Goal: Task Accomplishment & Management: Use online tool/utility

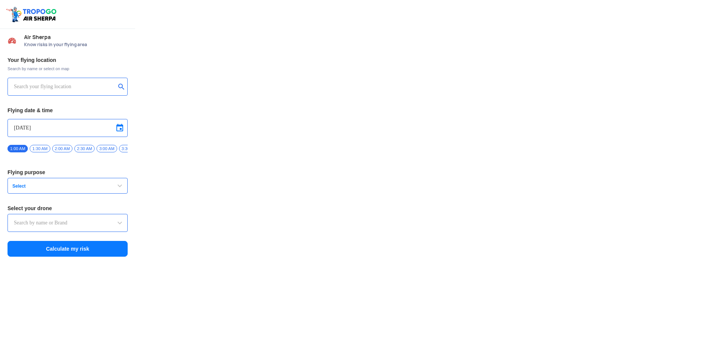
type input "Aquila X2"
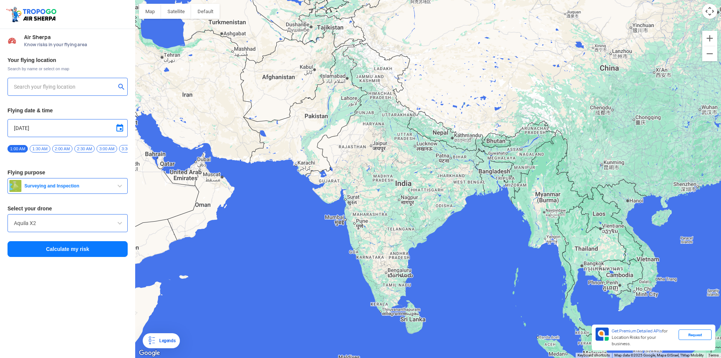
click at [100, 182] on button "Surveying and Inspection" at bounding box center [68, 186] width 120 height 16
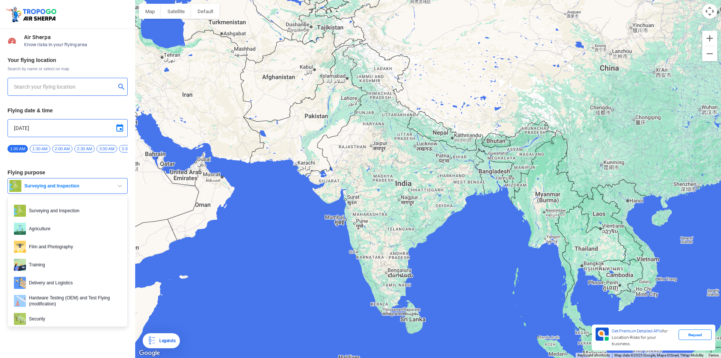
type input "[STREET_ADDRESS]"
click at [163, 9] on button "Satellite" at bounding box center [176, 11] width 30 height 15
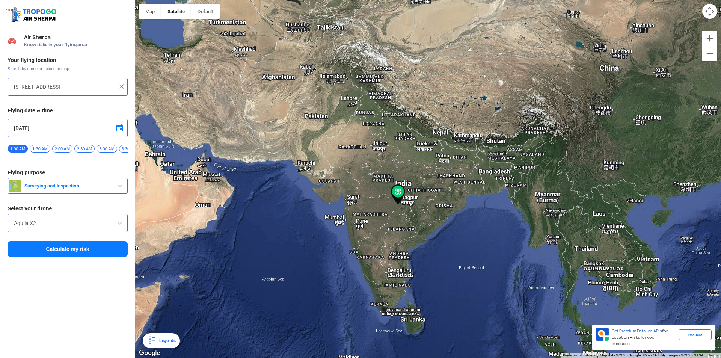
click at [400, 197] on img at bounding box center [398, 194] width 14 height 20
click at [400, 192] on img at bounding box center [398, 194] width 14 height 20
click at [104, 228] on input "Aquila X2" at bounding box center [67, 223] width 107 height 9
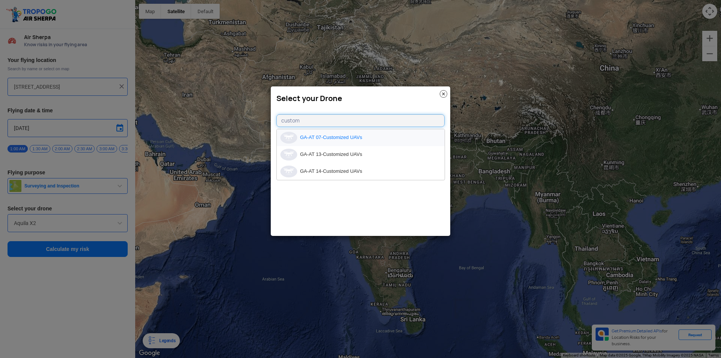
type input "custom"
click at [352, 136] on li "GA-AT 07-Customized UAVs" at bounding box center [361, 137] width 168 height 17
type input "GA-AT 07-Customized UAVs"
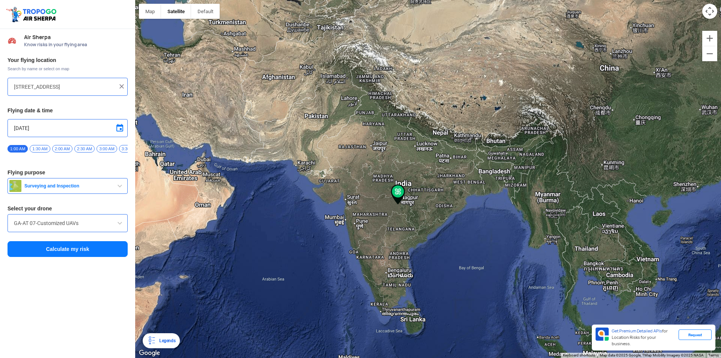
click at [74, 248] on button "Calculate my risk" at bounding box center [68, 249] width 120 height 16
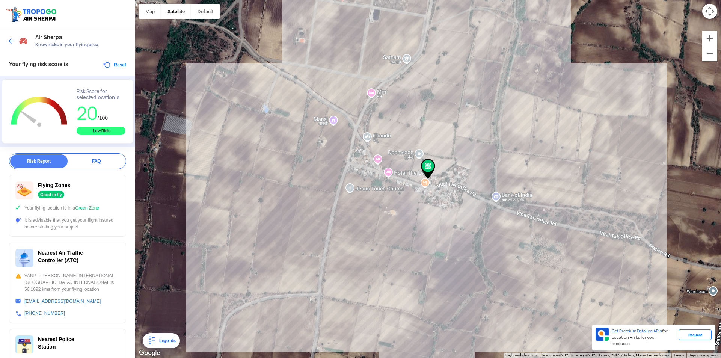
click at [6, 41] on div "Air Sherpa Know risks in your flying area" at bounding box center [67, 41] width 135 height 24
click at [8, 41] on img at bounding box center [12, 41] width 8 height 8
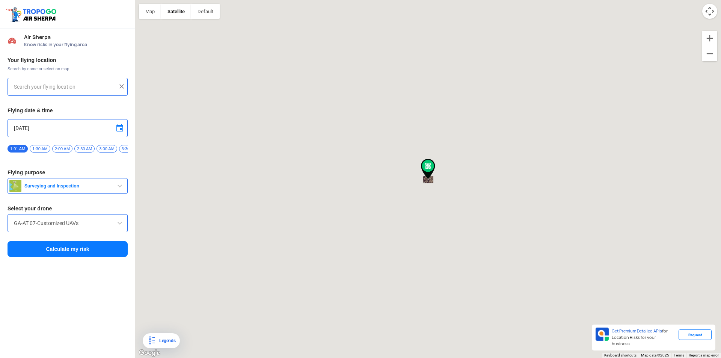
type input "[STREET_ADDRESS]"
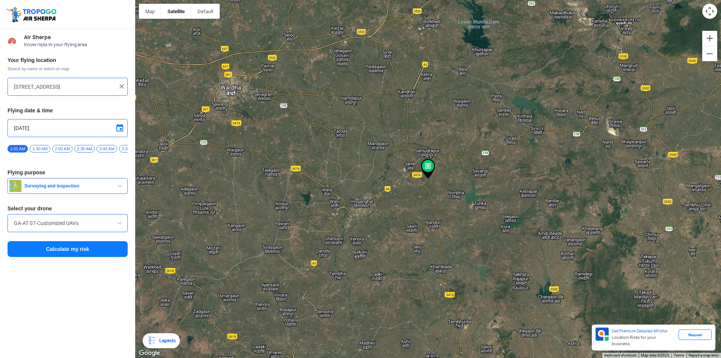
click at [121, 87] on img at bounding box center [122, 87] width 8 height 8
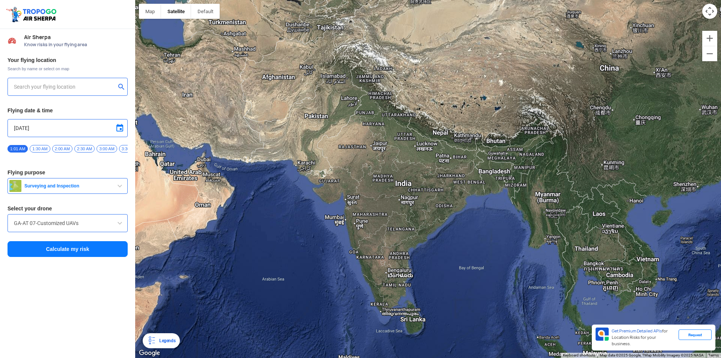
click at [397, 231] on div at bounding box center [428, 179] width 586 height 358
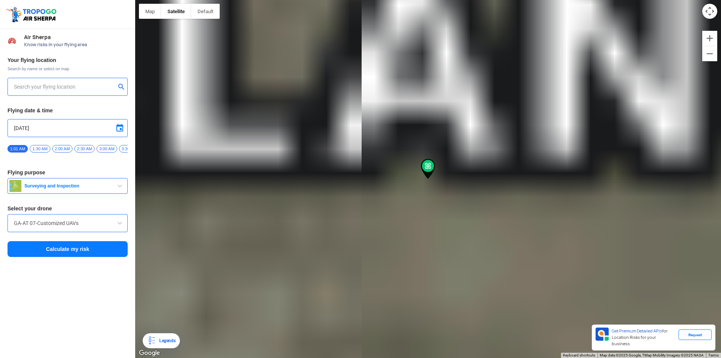
type input "Konapuram, [GEOGRAPHIC_DATA], [GEOGRAPHIC_DATA]"
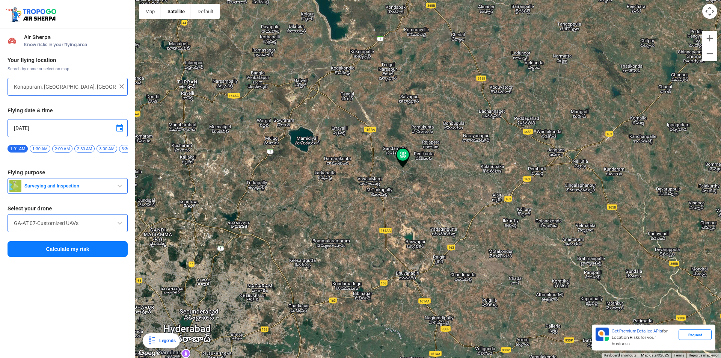
drag, startPoint x: 424, startPoint y: 199, endPoint x: 389, endPoint y: 183, distance: 38.8
click at [389, 183] on div at bounding box center [428, 179] width 586 height 358
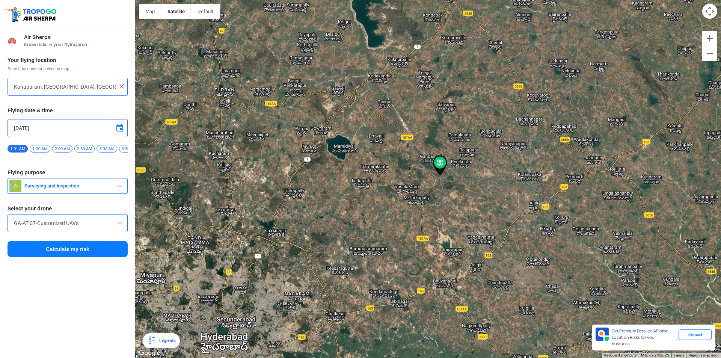
drag, startPoint x: 352, startPoint y: 158, endPoint x: 357, endPoint y: 150, distance: 9.0
click at [387, 166] on div at bounding box center [428, 179] width 586 height 358
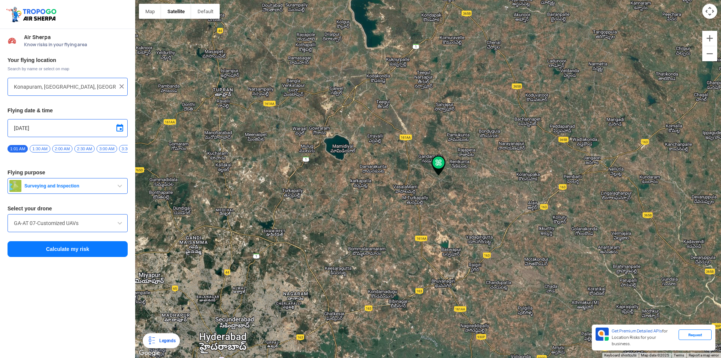
click at [124, 90] on img at bounding box center [122, 87] width 8 height 8
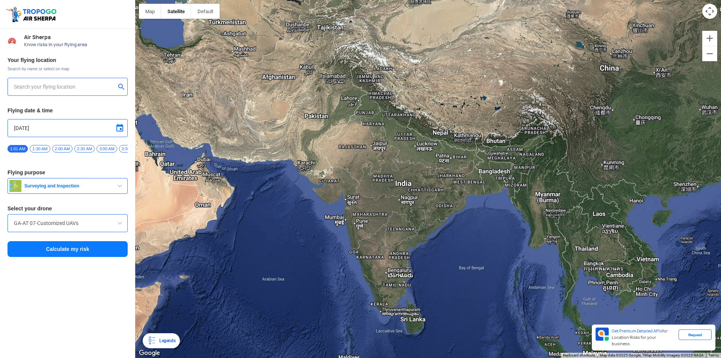
click at [98, 91] on div at bounding box center [68, 87] width 120 height 18
click at [98, 89] on input "text" at bounding box center [65, 86] width 102 height 9
paste input "[PERSON_NAME][GEOGRAPHIC_DATA] in [GEOGRAPHIC_DATA]"
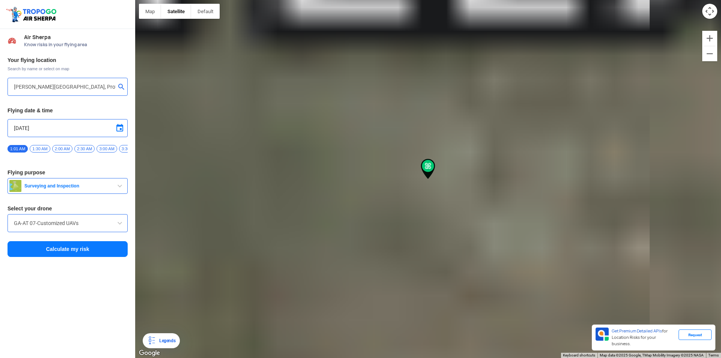
type input "Professor [PERSON_NAME], [PERSON_NAME], [GEOGRAPHIC_DATA], [GEOGRAPHIC_DATA] 50…"
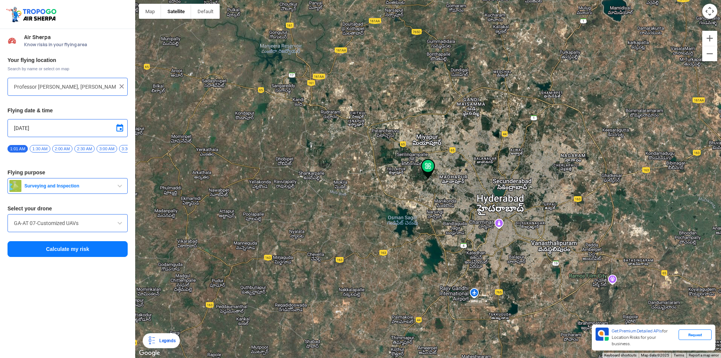
click at [91, 247] on button "Calculate my risk" at bounding box center [68, 249] width 120 height 16
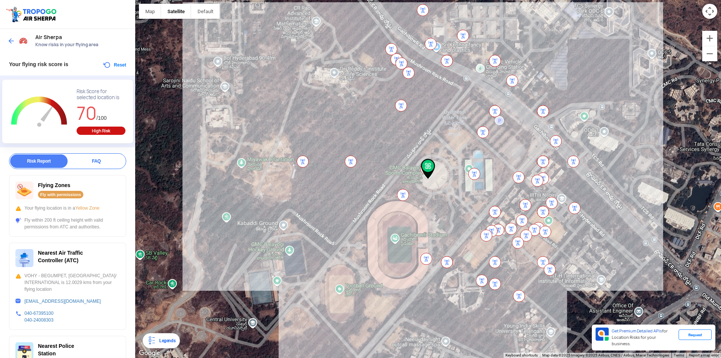
click at [426, 168] on img at bounding box center [428, 169] width 14 height 20
click at [116, 63] on button "Reset" at bounding box center [115, 64] width 24 height 9
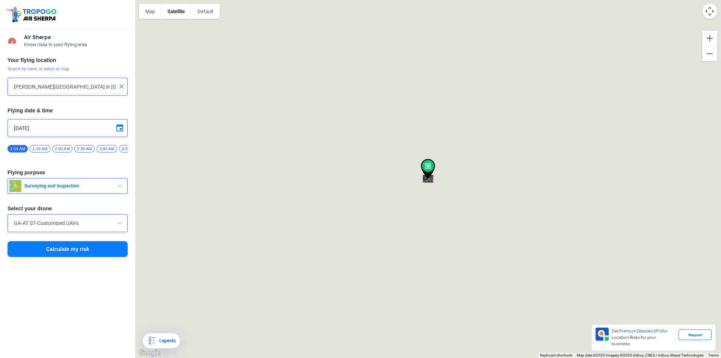
type input "Professor [PERSON_NAME], [PERSON_NAME], [GEOGRAPHIC_DATA], [GEOGRAPHIC_DATA] 50…"
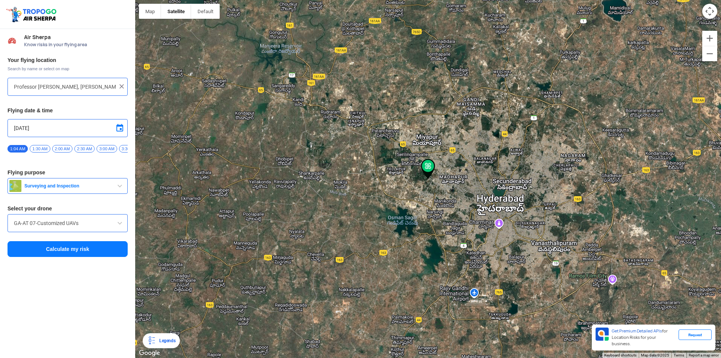
click at [124, 87] on img at bounding box center [122, 87] width 8 height 8
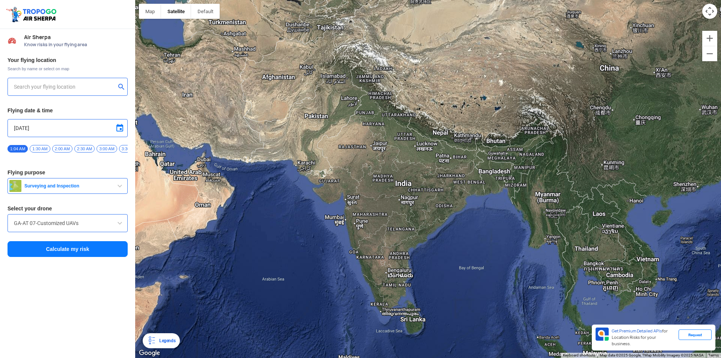
click at [77, 85] on input "text" at bounding box center [65, 86] width 102 height 9
type input "[STREET_ADDRESS][PERSON_NAME]"
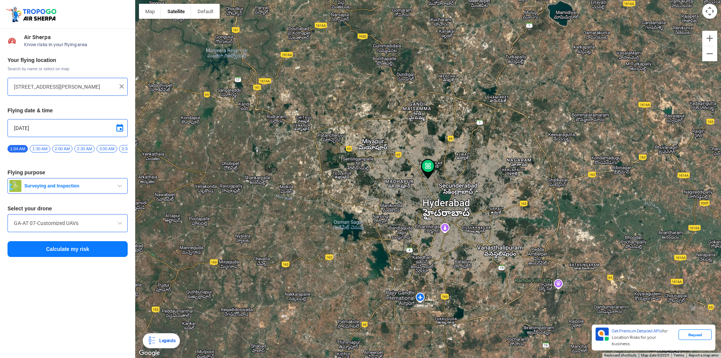
click at [110, 256] on button "Calculate my risk" at bounding box center [68, 249] width 120 height 16
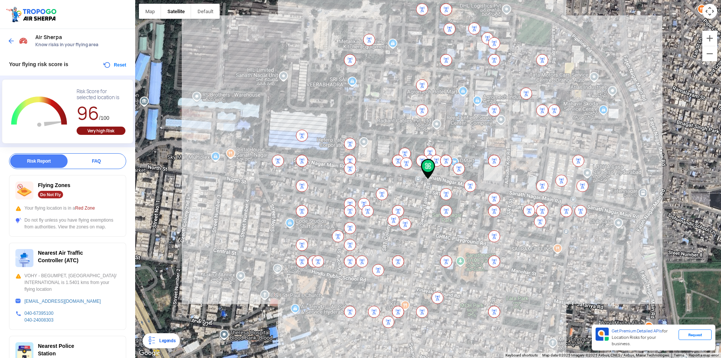
click at [443, 198] on img at bounding box center [446, 194] width 12 height 12
click at [85, 159] on div "FAQ" at bounding box center [96, 161] width 57 height 14
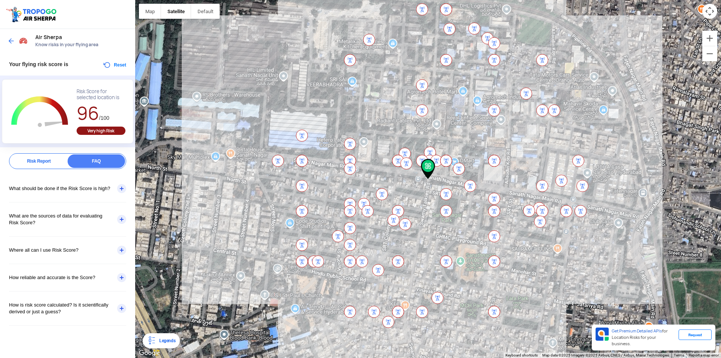
click at [27, 161] on div "Risk Report" at bounding box center [38, 161] width 57 height 14
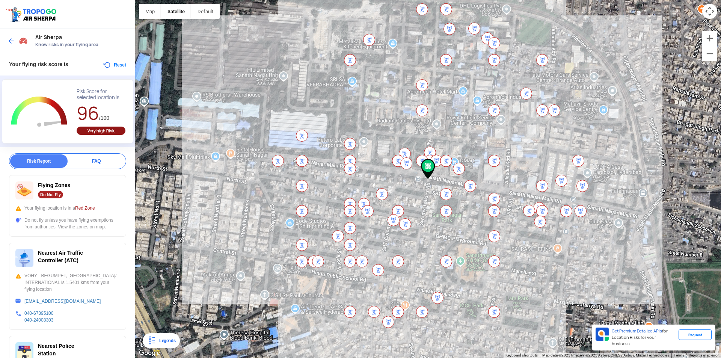
click at [7, 46] on div "Air Sherpa Know risks in your flying area" at bounding box center [67, 41] width 135 height 24
click at [11, 37] on div at bounding box center [19, 41] width 22 height 14
click at [10, 45] on div at bounding box center [19, 41] width 22 height 14
click at [10, 36] on div at bounding box center [19, 41] width 22 height 14
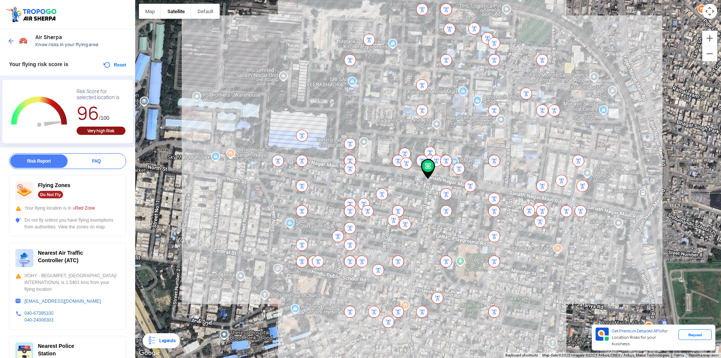
click at [13, 40] on img at bounding box center [12, 41] width 8 height 8
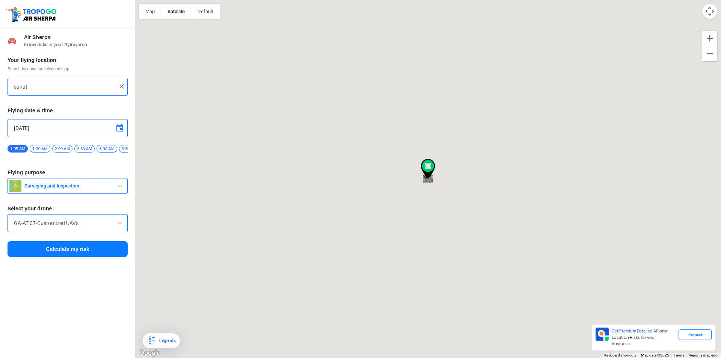
type input "[STREET_ADDRESS][PERSON_NAME]"
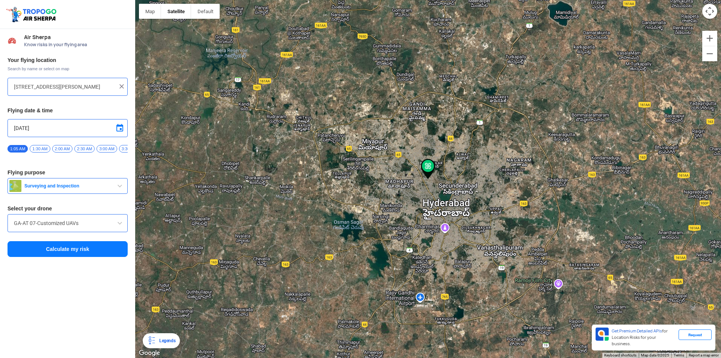
click at [120, 86] on img at bounding box center [122, 87] width 8 height 8
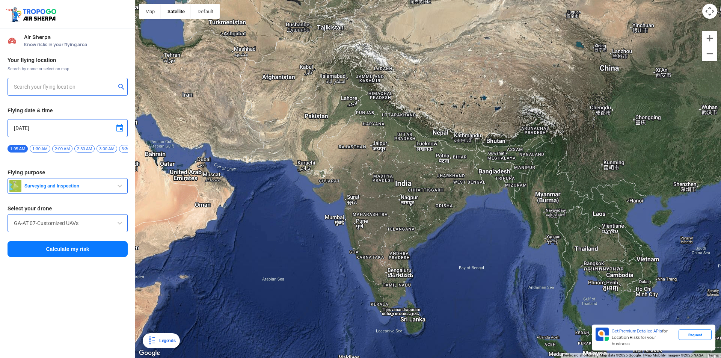
click at [64, 88] on input "text" at bounding box center [65, 86] width 102 height 9
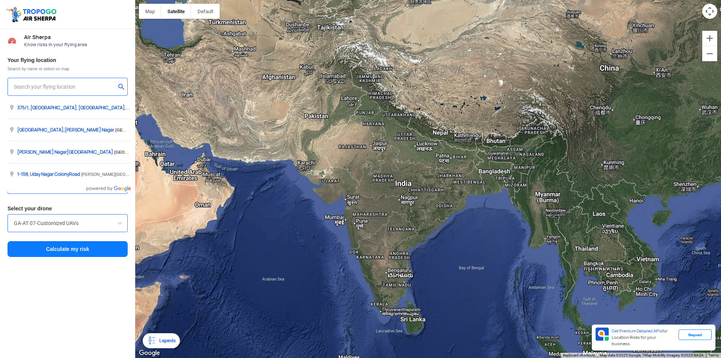
paste input "[PERSON_NAME][GEOGRAPHIC_DATA] in [GEOGRAPHIC_DATA]"
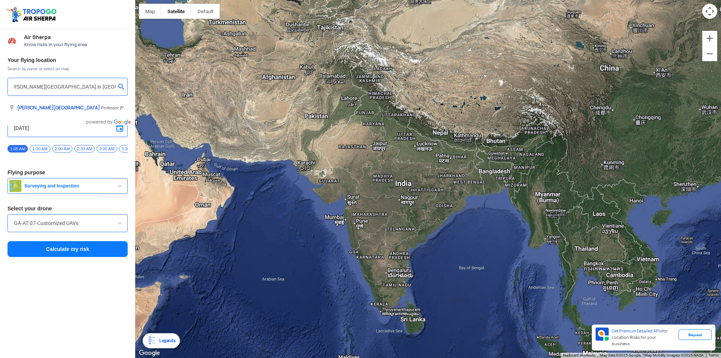
type input "[PERSON_NAME][GEOGRAPHIC_DATA] in [GEOGRAPHIC_DATA]"
drag, startPoint x: 112, startPoint y: 148, endPoint x: 0, endPoint y: 154, distance: 111.8
click at [0, 154] on div "Your flying location Search by name or select on map [PERSON_NAME][GEOGRAPHIC_D…" at bounding box center [67, 157] width 135 height 209
click at [125, 149] on span "3:30 AM" at bounding box center [129, 149] width 20 height 8
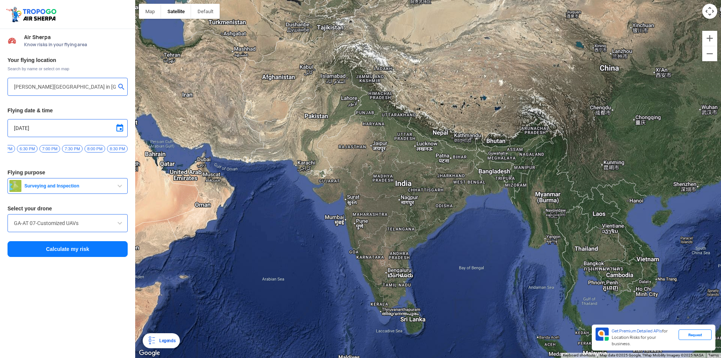
scroll to position [0, 933]
click at [120, 148] on span "11:30 PM" at bounding box center [115, 149] width 23 height 8
click at [112, 183] on button "Surveying and Inspection" at bounding box center [68, 186] width 120 height 16
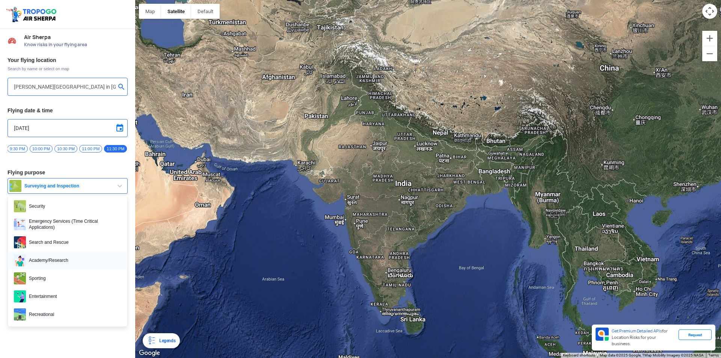
scroll to position [116, 0]
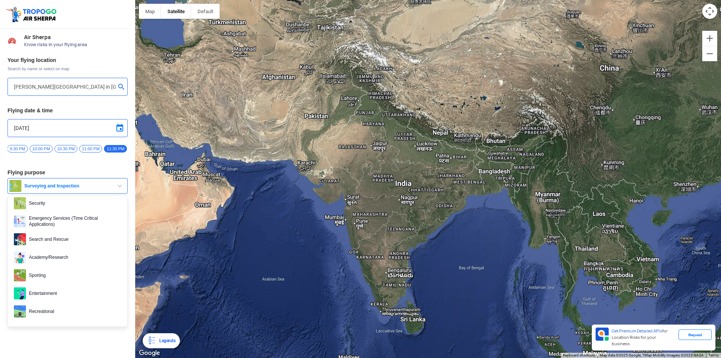
click at [85, 275] on span "Sporting" at bounding box center [73, 275] width 95 height 12
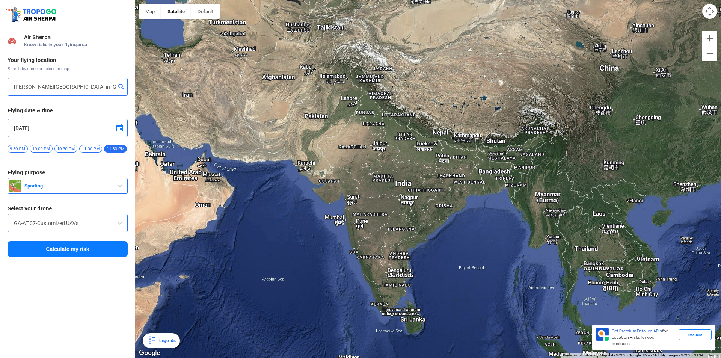
click at [90, 250] on button "Calculate my risk" at bounding box center [68, 249] width 120 height 16
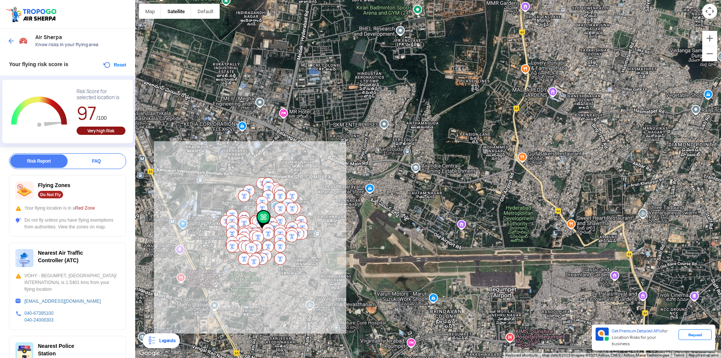
drag, startPoint x: 428, startPoint y: 281, endPoint x: 470, endPoint y: 263, distance: 46.1
click at [470, 263] on div at bounding box center [428, 179] width 586 height 358
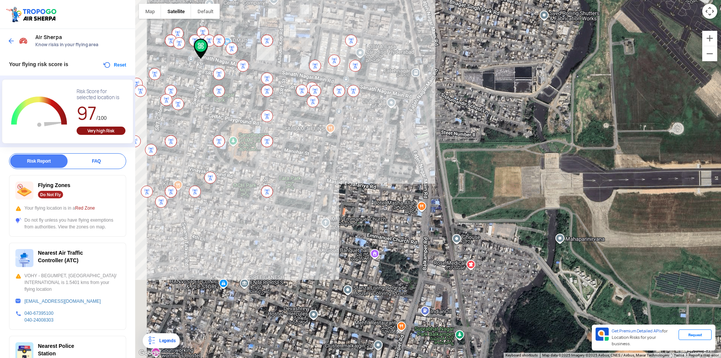
drag, startPoint x: 278, startPoint y: 242, endPoint x: 416, endPoint y: 304, distance: 150.5
click at [416, 304] on div at bounding box center [428, 179] width 586 height 358
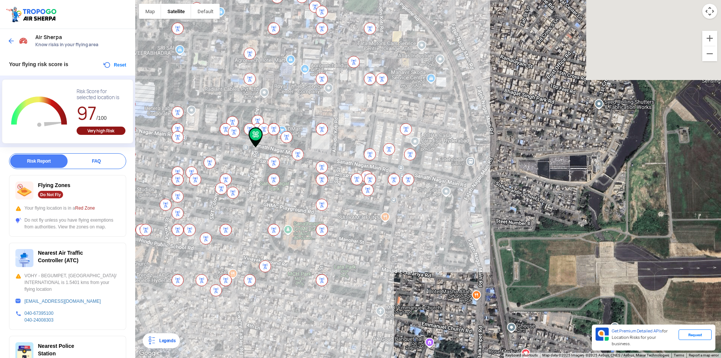
drag, startPoint x: 211, startPoint y: 77, endPoint x: 253, endPoint y: 179, distance: 110.2
click at [253, 179] on div at bounding box center [428, 179] width 586 height 358
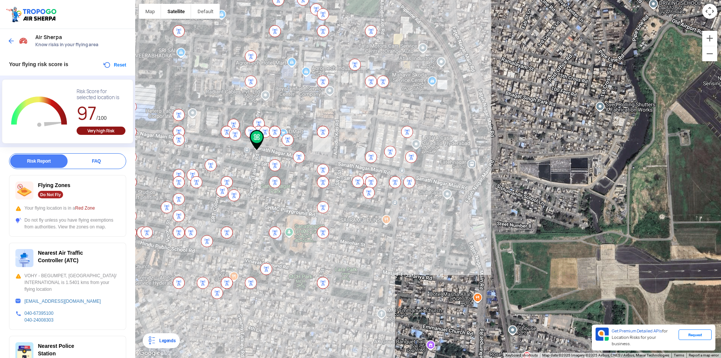
click at [297, 156] on img at bounding box center [299, 157] width 12 height 12
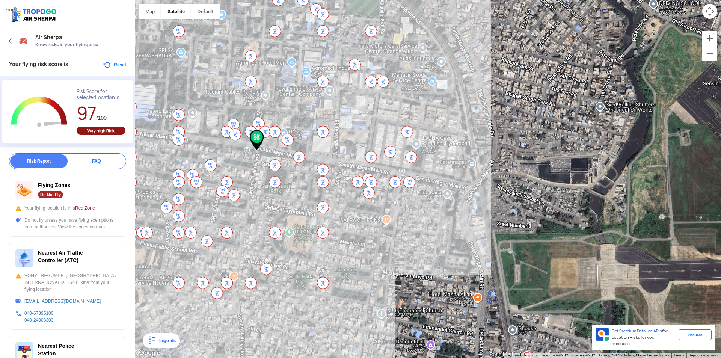
click at [297, 156] on img at bounding box center [299, 157] width 12 height 12
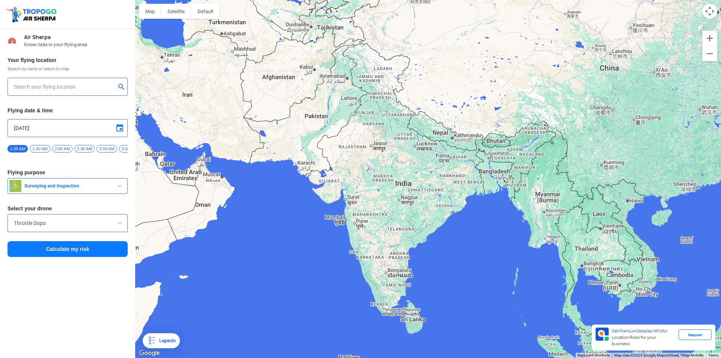
click at [88, 89] on input "text" at bounding box center [65, 86] width 102 height 9
paste input "G. M. C. Balayogi Indoor Stadium"
type input "G. M. C. Balayogi Indoor Stadium"
click at [95, 225] on input "Throttle Dopo" at bounding box center [67, 223] width 107 height 9
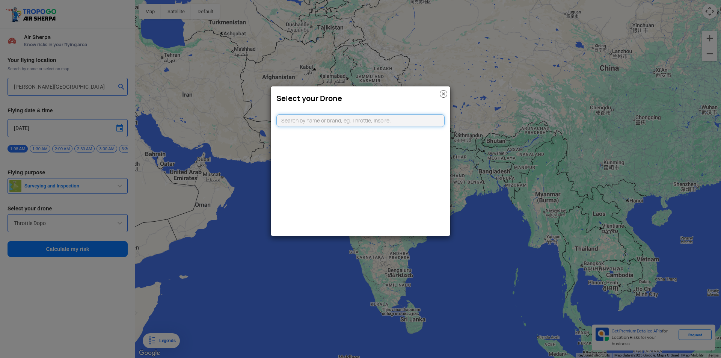
click at [335, 124] on input "text" at bounding box center [361, 120] width 168 height 13
type input "cu"
click at [344, 141] on li "GA-AT 07-Customized UAVs" at bounding box center [361, 137] width 168 height 17
type input "GA-AT 07-Customized UAVs"
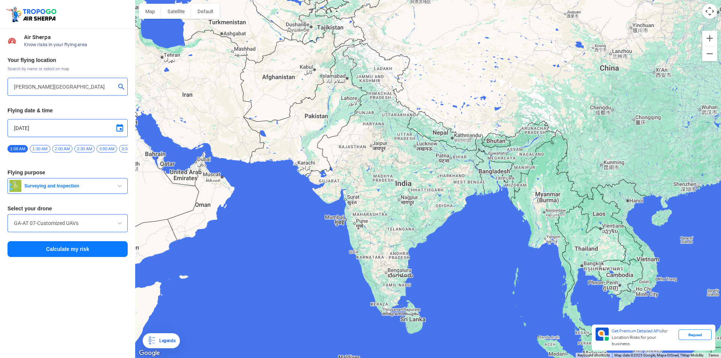
click at [100, 251] on button "Calculate my risk" at bounding box center [68, 249] width 120 height 16
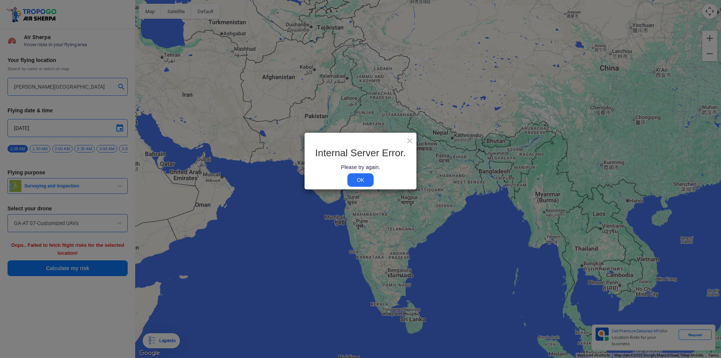
click at [356, 177] on link "OK" at bounding box center [361, 181] width 26 height 14
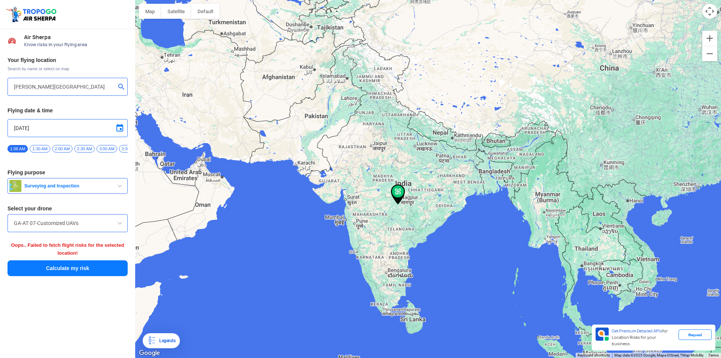
type input "[STREET_ADDRESS]"
drag, startPoint x: 106, startPoint y: 148, endPoint x: 0, endPoint y: 152, distance: 106.0
click at [0, 152] on div "Your flying location Search by name or select on map 144, Khattalwada, Wadgaon,…" at bounding box center [67, 167] width 135 height 228
click at [114, 150] on span "3:00 AM" at bounding box center [107, 149] width 20 height 8
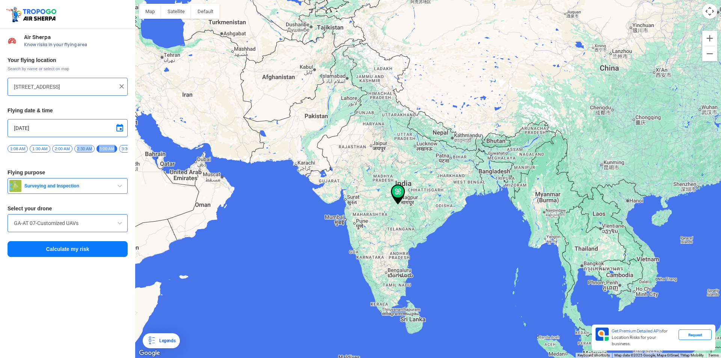
drag, startPoint x: 122, startPoint y: 150, endPoint x: 74, endPoint y: 139, distance: 50.1
click at [75, 138] on div "Your flying location Search by name or select on map 144, Khattalwada, Wadgaon,…" at bounding box center [67, 157] width 135 height 209
click at [98, 150] on span "11:00 PM" at bounding box center [90, 149] width 23 height 8
click at [122, 132] on span at bounding box center [119, 128] width 9 height 9
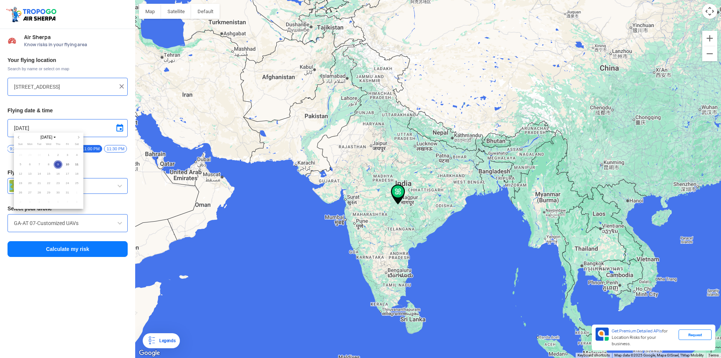
click at [57, 187] on span "23" at bounding box center [58, 183] width 9 height 9
click at [60, 182] on span "23" at bounding box center [58, 183] width 9 height 9
click at [66, 167] on span "10" at bounding box center [67, 164] width 9 height 9
type input "10/10/2025"
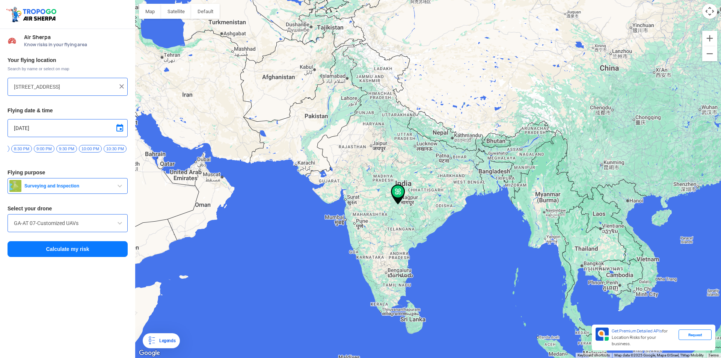
click at [74, 247] on button "Calculate my risk" at bounding box center [68, 249] width 120 height 16
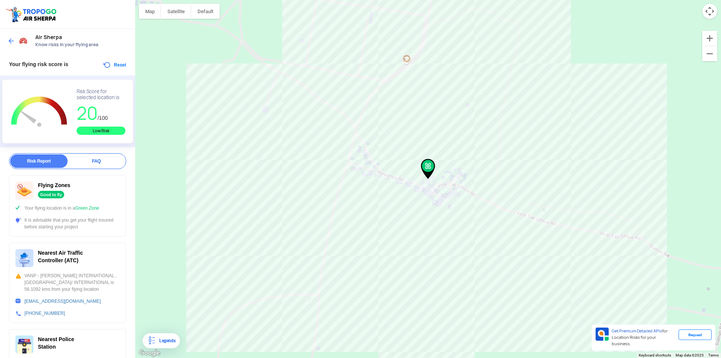
click at [78, 260] on span "Nearest Air Traffic Controller (ATC)" at bounding box center [60, 257] width 45 height 14
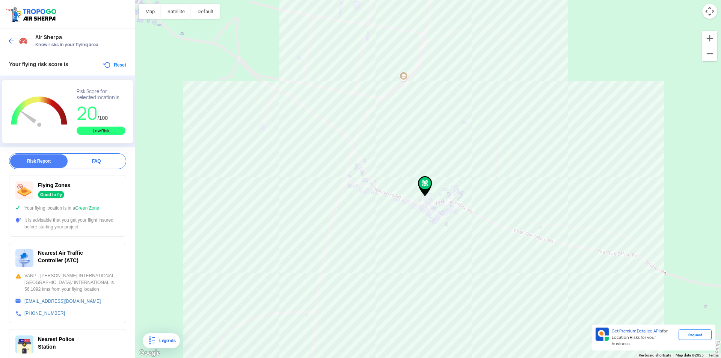
drag, startPoint x: 135, startPoint y: 178, endPoint x: 131, endPoint y: 196, distance: 18.4
click at [131, 196] on div "Location Risk Score Air Sherpa Know risks in your flying area Your flying risk …" at bounding box center [360, 179] width 721 height 358
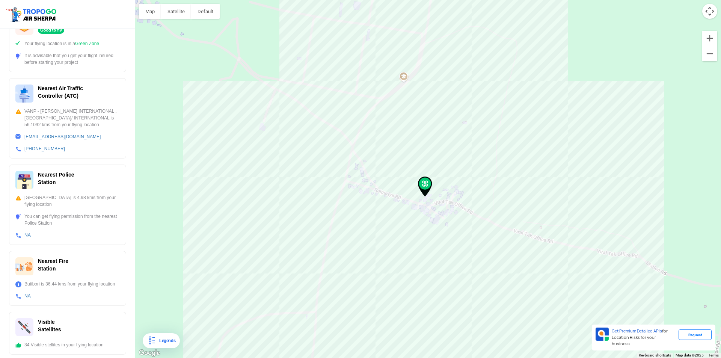
scroll to position [174, 0]
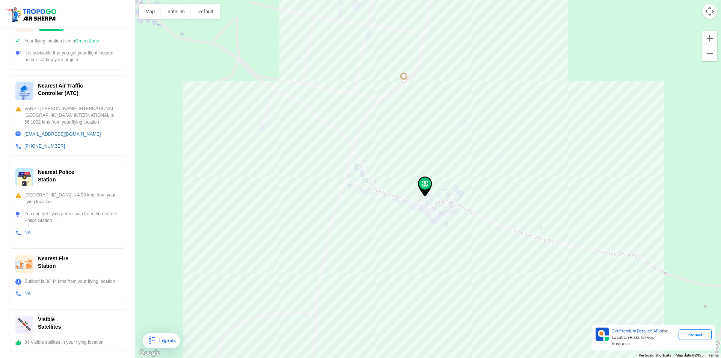
click at [85, 345] on div "34 Visible stellites in your flying location" at bounding box center [67, 342] width 104 height 7
click at [19, 344] on div "34 Visible stellites in your flying location" at bounding box center [67, 342] width 104 height 7
click at [184, 14] on button "Satellite" at bounding box center [176, 11] width 30 height 15
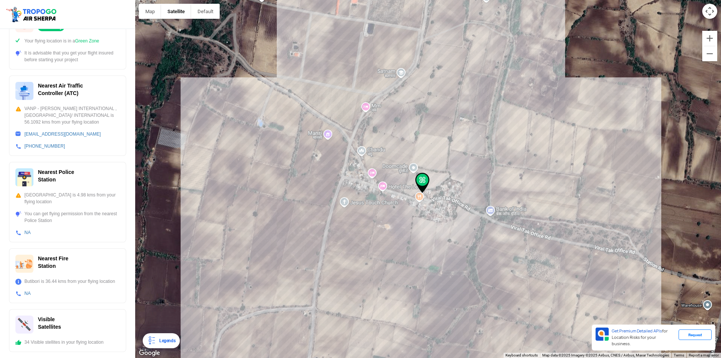
drag, startPoint x: 395, startPoint y: 194, endPoint x: 388, endPoint y: 185, distance: 11.6
click at [388, 185] on div at bounding box center [428, 179] width 586 height 358
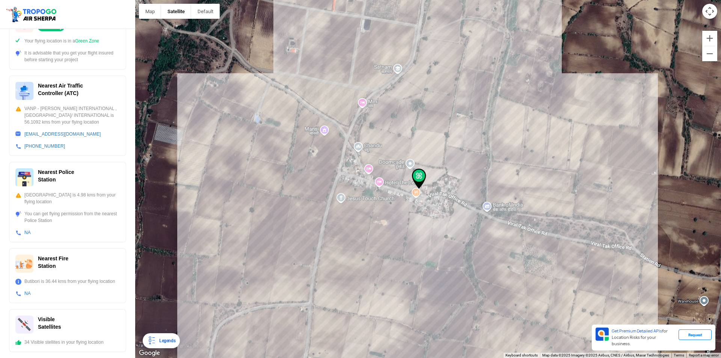
click at [444, 187] on div at bounding box center [428, 179] width 586 height 358
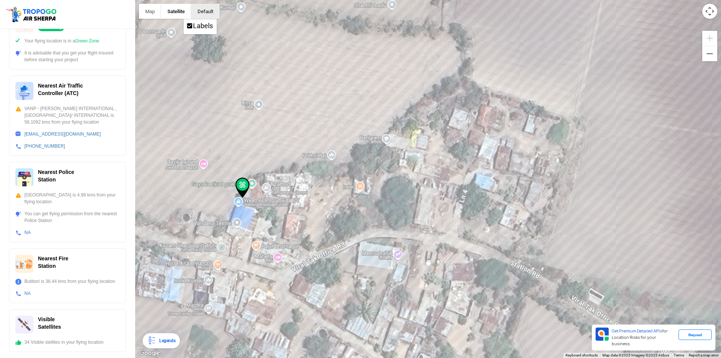
click at [212, 9] on button "button" at bounding box center [205, 11] width 29 height 15
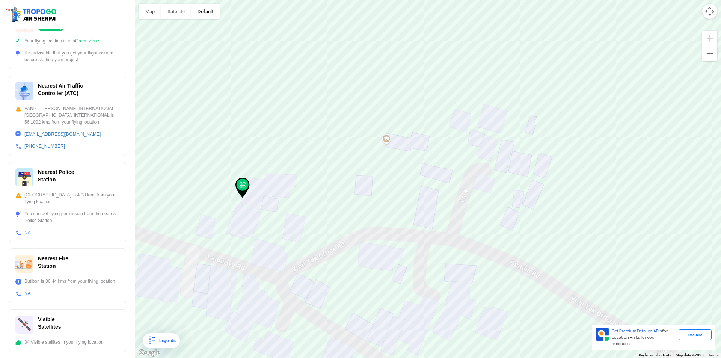
click at [196, 12] on button "button" at bounding box center [205, 11] width 29 height 15
click at [166, 8] on button "Satellite" at bounding box center [176, 11] width 30 height 15
